Goal: Task Accomplishment & Management: Manage account settings

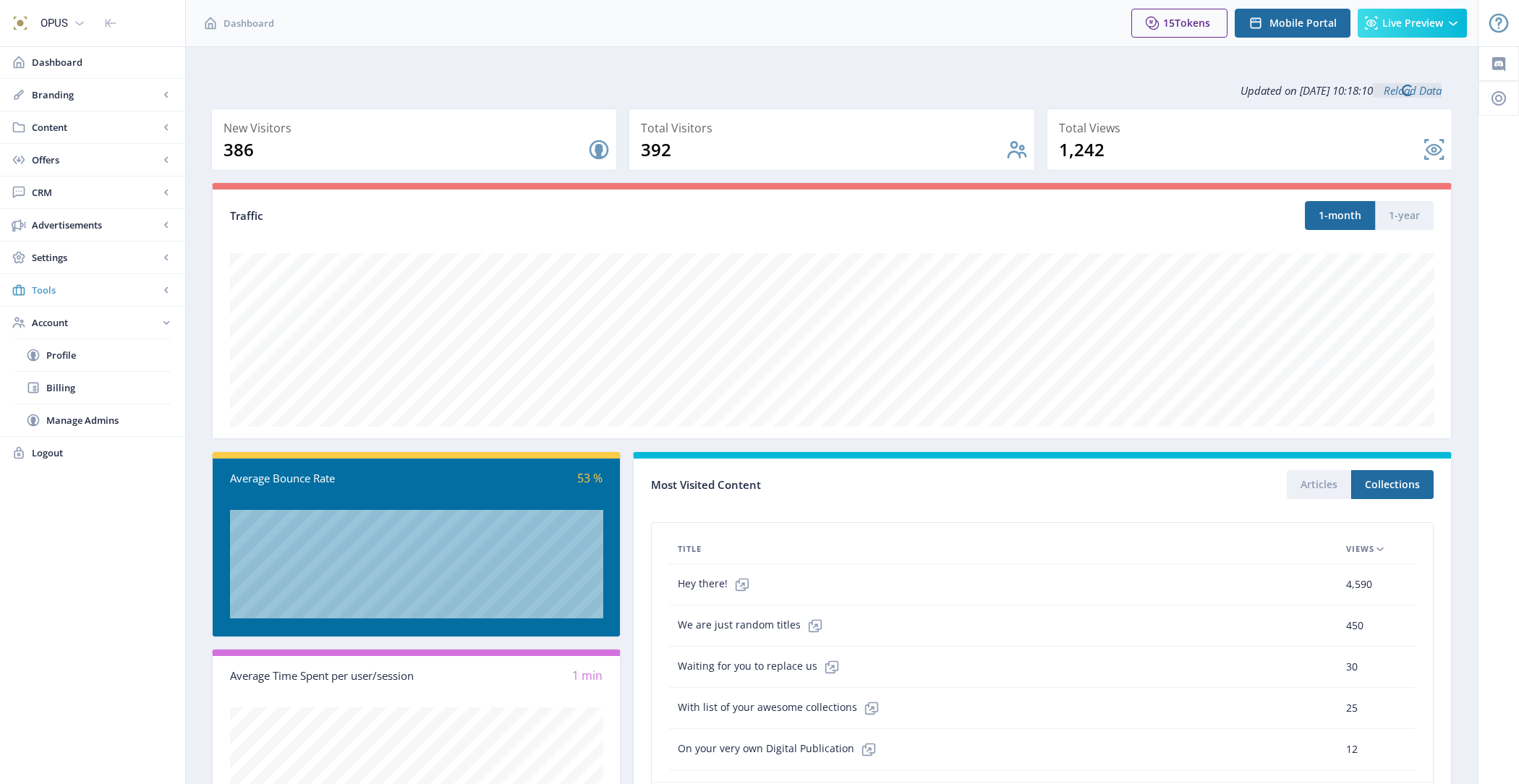
click at [92, 283] on span "Tools" at bounding box center [95, 289] width 127 height 14
click at [112, 425] on link "Custom Phrases Web" at bounding box center [92, 420] width 156 height 32
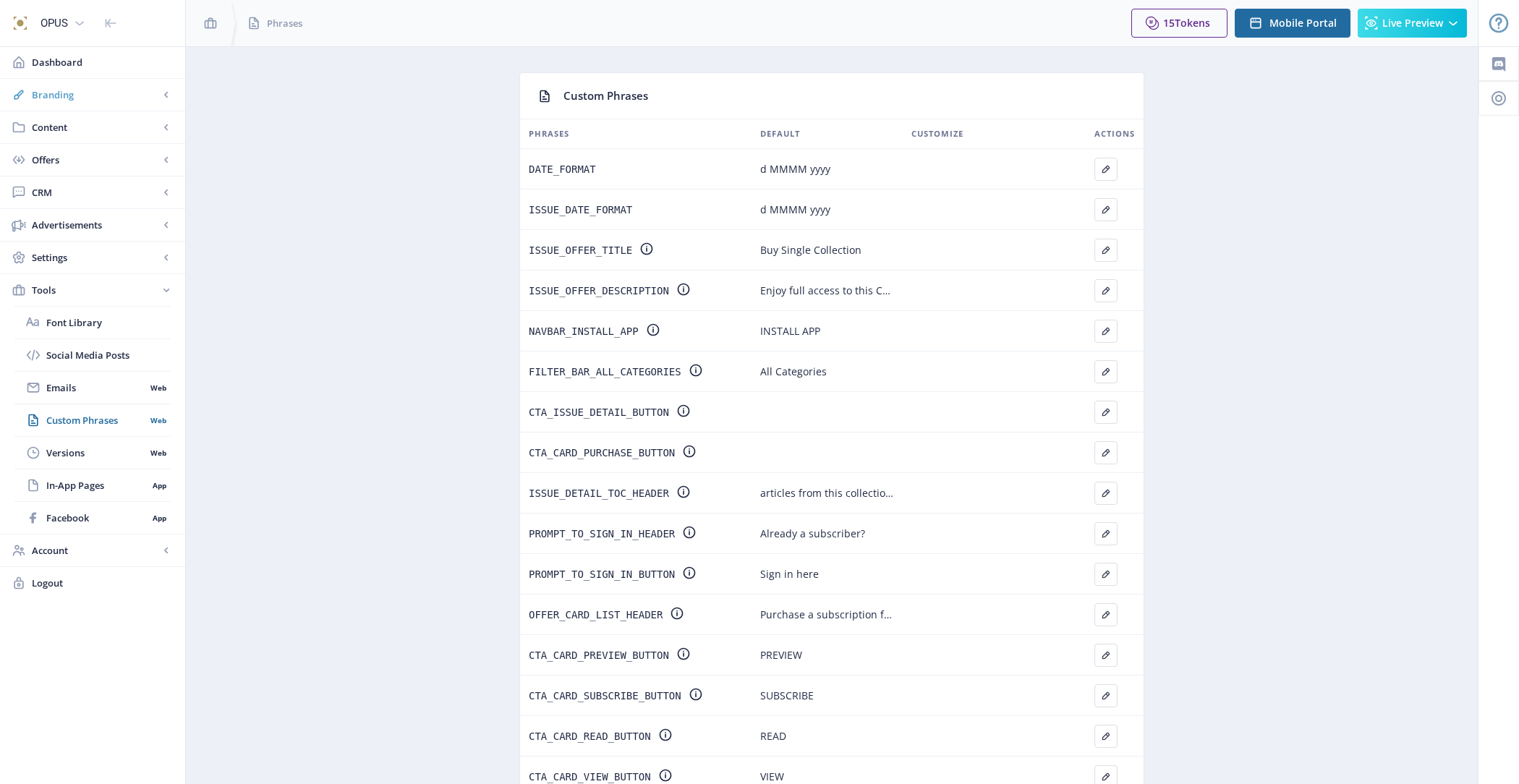
click at [88, 97] on span "Branding" at bounding box center [95, 94] width 127 height 14
click at [108, 167] on link "Appearance" at bounding box center [92, 160] width 156 height 32
